Goal: Obtain resource: Obtain resource

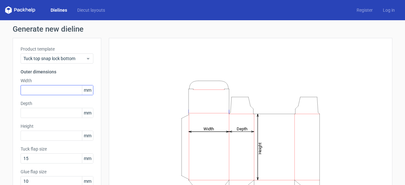
click at [55, 87] on div "Width mm" at bounding box center [57, 86] width 73 height 18
click at [55, 87] on input "text" at bounding box center [57, 90] width 73 height 10
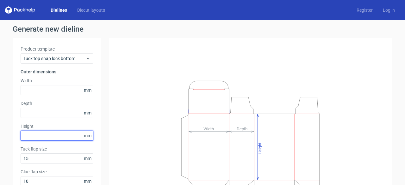
click at [55, 134] on input "text" at bounding box center [57, 136] width 73 height 10
type input "95"
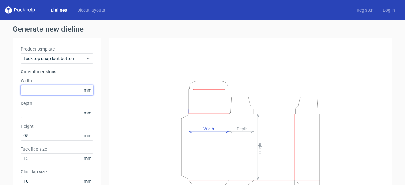
click at [32, 90] on input "text" at bounding box center [57, 90] width 73 height 10
type input "1"
type input "45"
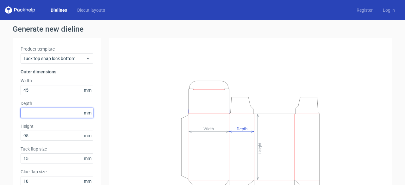
click at [33, 113] on input "text" at bounding box center [57, 113] width 73 height 10
type input "45"
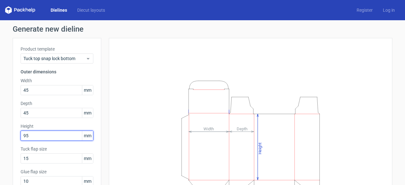
click at [32, 138] on input "95" at bounding box center [57, 136] width 73 height 10
click at [102, 52] on div "Height Depth Width" at bounding box center [246, 140] width 291 height 205
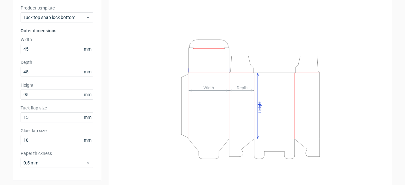
scroll to position [62, 0]
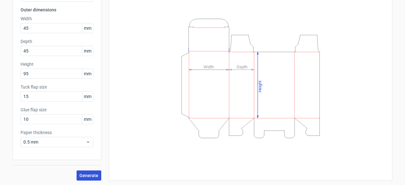
click at [77, 179] on button "Generate" at bounding box center [89, 175] width 25 height 10
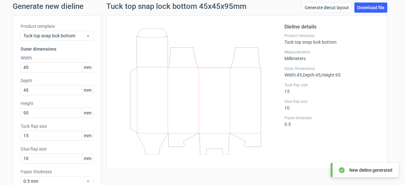
scroll to position [23, 0]
click at [366, 5] on link "Download file" at bounding box center [370, 8] width 33 height 10
click at [392, 57] on div "Generate new dieline Product template Tuck top snap lock bottom Outer dimension…" at bounding box center [202, 110] width 405 height 227
drag, startPoint x: 108, startPoint y: 20, endPoint x: 120, endPoint y: 127, distance: 108.5
click at [120, 127] on div "Dieline details Product template Tuck top snap lock bottom Measurements Millime…" at bounding box center [246, 92] width 281 height 154
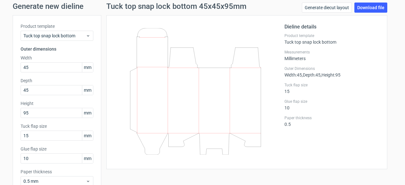
drag, startPoint x: 113, startPoint y: 21, endPoint x: 126, endPoint y: 119, distance: 98.4
click at [126, 119] on div "Dieline details Product template Tuck top snap lock bottom Measurements Millime…" at bounding box center [246, 92] width 281 height 154
click at [116, 22] on div "Dieline details Product template Tuck top snap lock bottom Measurements Millime…" at bounding box center [246, 92] width 281 height 154
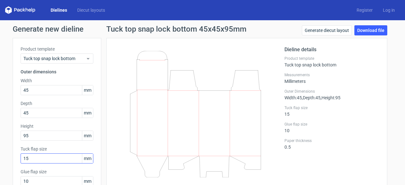
scroll to position [62, 0]
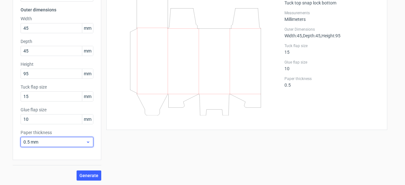
click at [73, 146] on div "0.5 mm" at bounding box center [57, 142] width 73 height 10
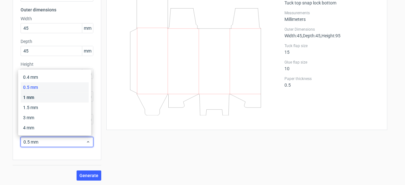
click at [44, 97] on div "1 mm" at bounding box center [55, 97] width 68 height 10
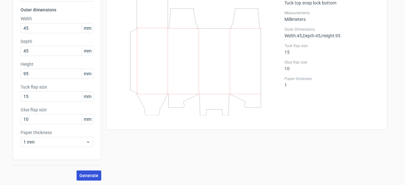
drag, startPoint x: 92, startPoint y: 183, endPoint x: 91, endPoint y: 174, distance: 9.2
click at [91, 174] on div "Generate new dieline Product template Tuck top snap lock bottom Outer dimension…" at bounding box center [202, 71] width 405 height 227
click at [91, 174] on span "Generate" at bounding box center [88, 175] width 19 height 4
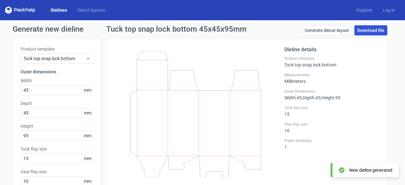
click at [360, 28] on link "Download file" at bounding box center [370, 30] width 33 height 10
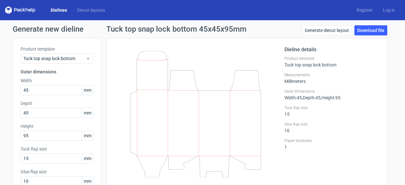
click at [258, 50] on div at bounding box center [199, 115] width 170 height 138
click at [74, 63] on div "Tuck top snap lock bottom" at bounding box center [57, 58] width 73 height 10
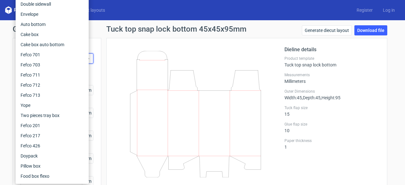
click at [118, 29] on h1 "Tuck top snap lock bottom 45x45x95mm" at bounding box center [176, 29] width 140 height 8
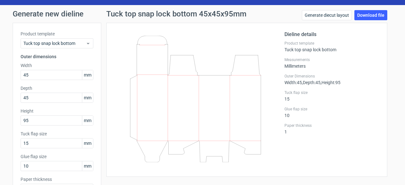
scroll to position [11, 0]
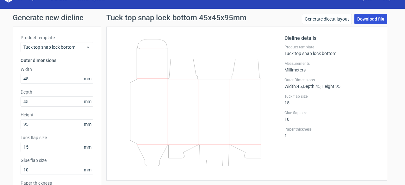
click at [368, 20] on link "Download file" at bounding box center [370, 19] width 33 height 10
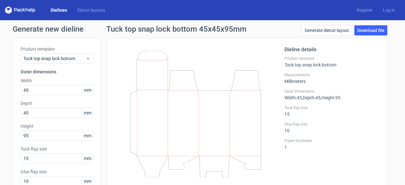
click at [60, 7] on div "Dielines Diecut layouts" at bounding box center [57, 10] width 105 height 8
click at [60, 9] on link "Dielines" at bounding box center [59, 10] width 27 height 6
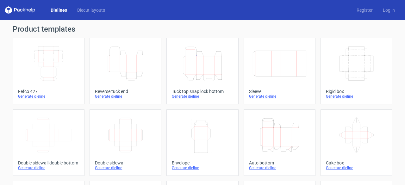
click at [269, 134] on icon "Height Depth Width" at bounding box center [279, 134] width 56 height 35
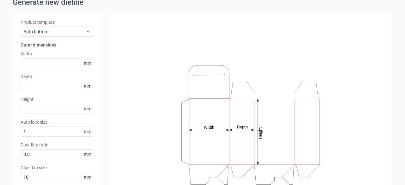
scroll to position [25, 0]
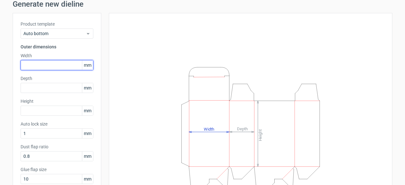
click at [46, 70] on input "text" at bounding box center [57, 65] width 73 height 10
type input "150"
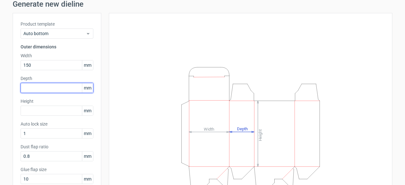
click at [40, 88] on input "text" at bounding box center [57, 88] width 73 height 10
type input "150"
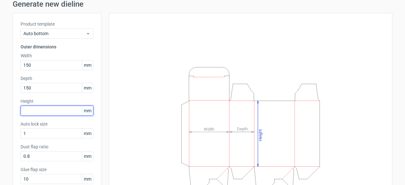
click at [37, 110] on input "text" at bounding box center [57, 111] width 73 height 10
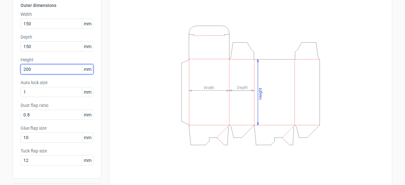
scroll to position [67, 0]
type input "200"
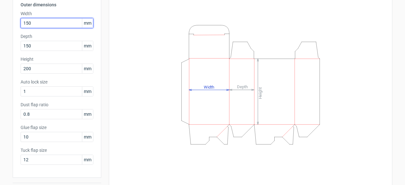
drag, startPoint x: 32, startPoint y: 24, endPoint x: 17, endPoint y: 24, distance: 14.6
click at [17, 24] on div "Product template Auto bottom Outer dimensions Width 150 mm Depth 150 mm Height …" at bounding box center [57, 74] width 89 height 207
type input "60"
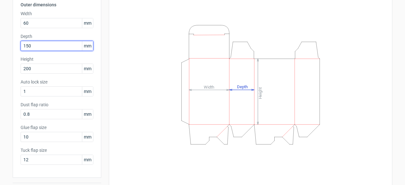
drag, startPoint x: 31, startPoint y: 46, endPoint x: 18, endPoint y: 47, distance: 12.7
click at [21, 47] on input "150" at bounding box center [57, 46] width 73 height 10
type input "60"
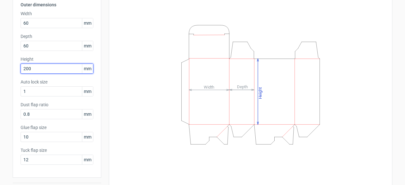
drag, startPoint x: 33, startPoint y: 66, endPoint x: 11, endPoint y: 65, distance: 21.9
click at [13, 65] on div "Product template Auto bottom Outer dimensions Width 60 mm Depth 60 mm Height 20…" at bounding box center [57, 74] width 89 height 207
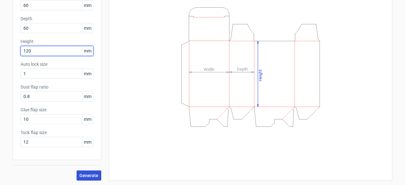
type input "120"
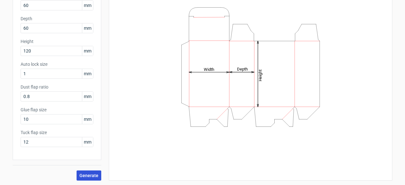
click at [87, 179] on button "Generate" at bounding box center [89, 175] width 25 height 10
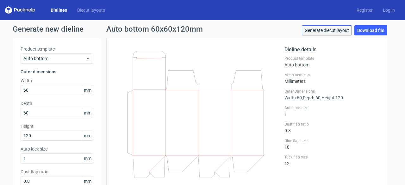
click at [332, 31] on link "Generate diecut layout" at bounding box center [327, 30] width 50 height 10
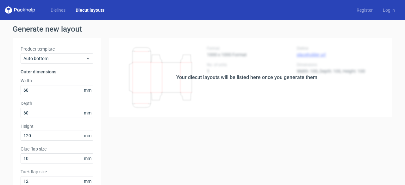
click at [332, 31] on h1 "Generate new layout" at bounding box center [203, 29] width 380 height 8
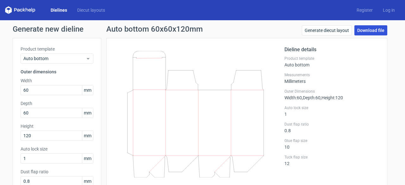
click at [359, 30] on link "Download file" at bounding box center [370, 30] width 33 height 10
click at [393, 53] on div "Generate new dieline Product template Auto bottom Outer dimensions Width 60 mm …" at bounding box center [202, 145] width 405 height 250
click at [379, 8] on link "Log in" at bounding box center [389, 10] width 22 height 6
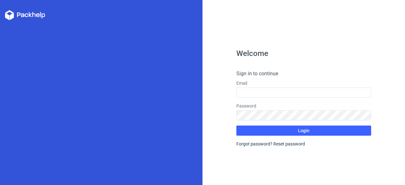
click at [30, 15] on polygon at bounding box center [30, 14] width 3 height 5
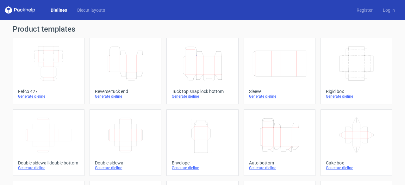
click at [210, 62] on icon "Height Depth Width" at bounding box center [202, 63] width 56 height 35
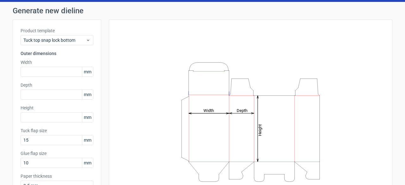
scroll to position [18, 0]
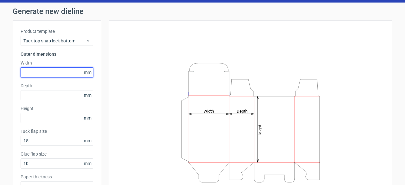
click at [34, 71] on input "text" at bounding box center [57, 72] width 73 height 10
type input "3"
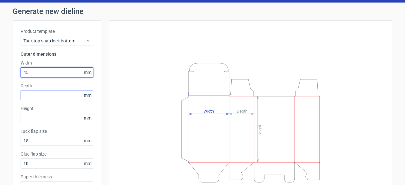
type input "45"
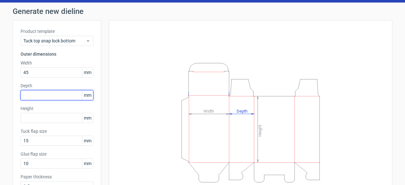
click at [35, 98] on input "text" at bounding box center [57, 95] width 73 height 10
type input "45"
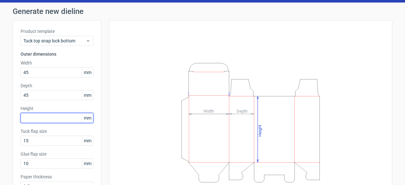
click at [35, 116] on input "text" at bounding box center [57, 118] width 73 height 10
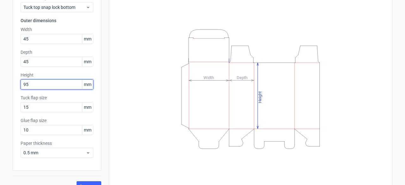
scroll to position [62, 0]
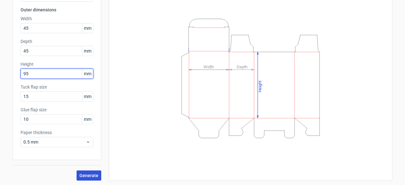
type input "95"
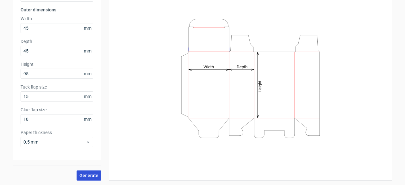
click at [87, 175] on span "Generate" at bounding box center [88, 175] width 19 height 4
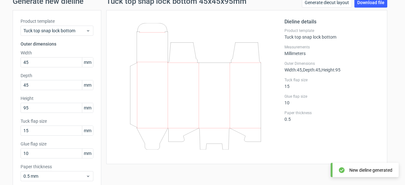
scroll to position [27, 0]
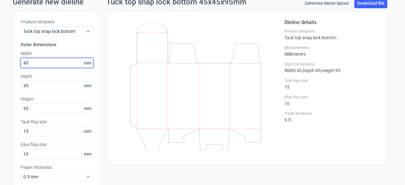
drag, startPoint x: 48, startPoint y: 64, endPoint x: 8, endPoint y: 59, distance: 40.1
click at [8, 59] on div "Generate new dieline Product template Tuck top snap lock bottom Outer dimension…" at bounding box center [202, 106] width 405 height 227
type input "84"
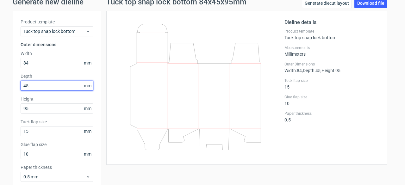
click at [30, 83] on input "45" at bounding box center [57, 86] width 73 height 10
type input "4"
type input "84"
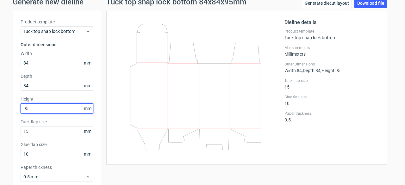
click at [34, 109] on input "95" at bounding box center [57, 108] width 73 height 10
type input "103"
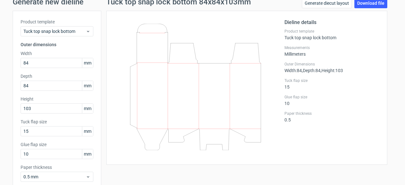
click at [93, 99] on div "Product template Tuck top snap lock bottom Outer dimensions Width 84 mm Depth 8…" at bounding box center [57, 103] width 89 height 184
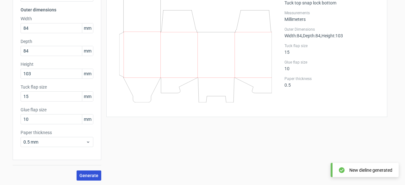
click at [88, 173] on span "Generate" at bounding box center [88, 175] width 19 height 4
click at [90, 178] on button "Generate" at bounding box center [89, 175] width 25 height 10
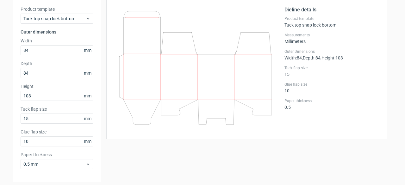
scroll to position [39, 0]
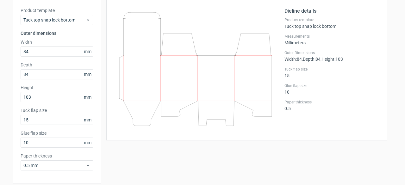
click at [109, 5] on div "Dieline details Product template Tuck top snap lock bottom Measurements Millime…" at bounding box center [246, 69] width 281 height 141
drag, startPoint x: 112, startPoint y: 9, endPoint x: 117, endPoint y: 10, distance: 4.7
click at [117, 10] on div at bounding box center [199, 69] width 170 height 125
click at [114, 10] on div at bounding box center [199, 69] width 170 height 125
drag, startPoint x: 107, startPoint y: 4, endPoint x: 140, endPoint y: 115, distance: 115.1
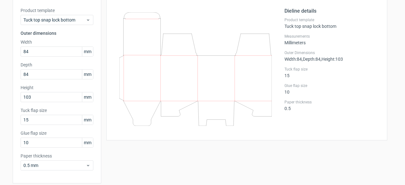
click at [140, 115] on div "Dieline details Product template Tuck top snap lock bottom Measurements Millime…" at bounding box center [246, 69] width 281 height 141
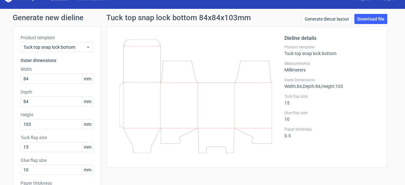
scroll to position [11, 0]
